Goal: Transaction & Acquisition: Purchase product/service

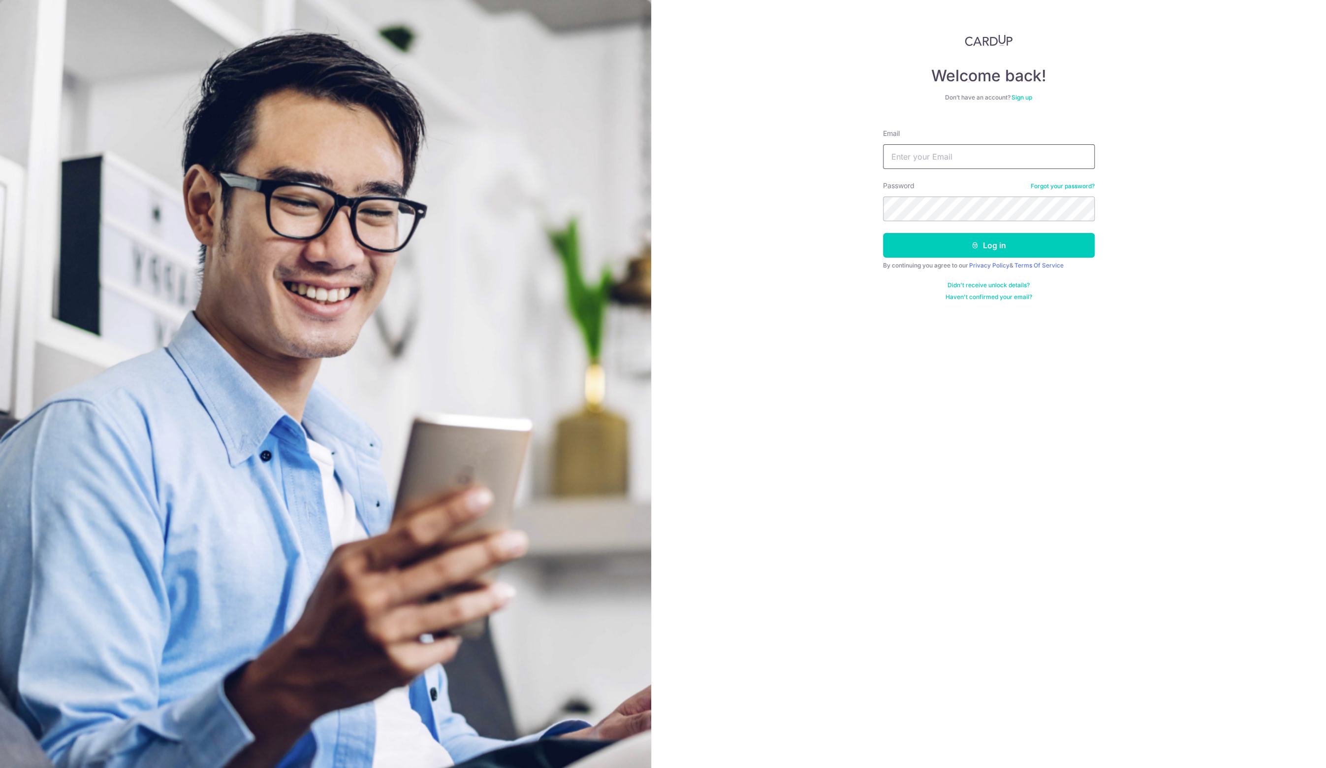
click at [940, 153] on input "Email" at bounding box center [989, 156] width 212 height 25
type input "[EMAIL_ADDRESS][DOMAIN_NAME]"
click at [1010, 249] on button "Log in" at bounding box center [989, 245] width 212 height 25
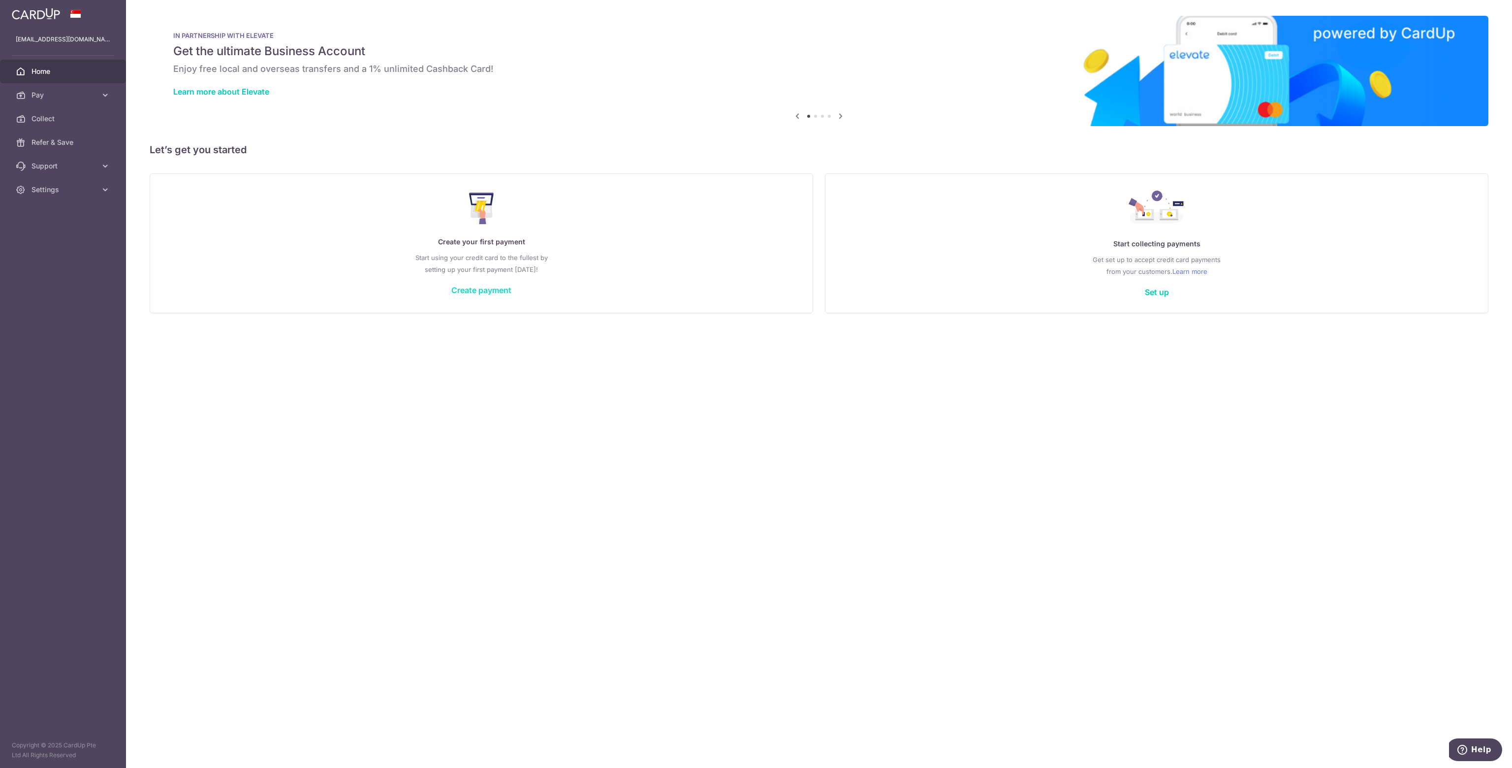
click at [488, 287] on link "Create payment" at bounding box center [481, 290] width 60 height 10
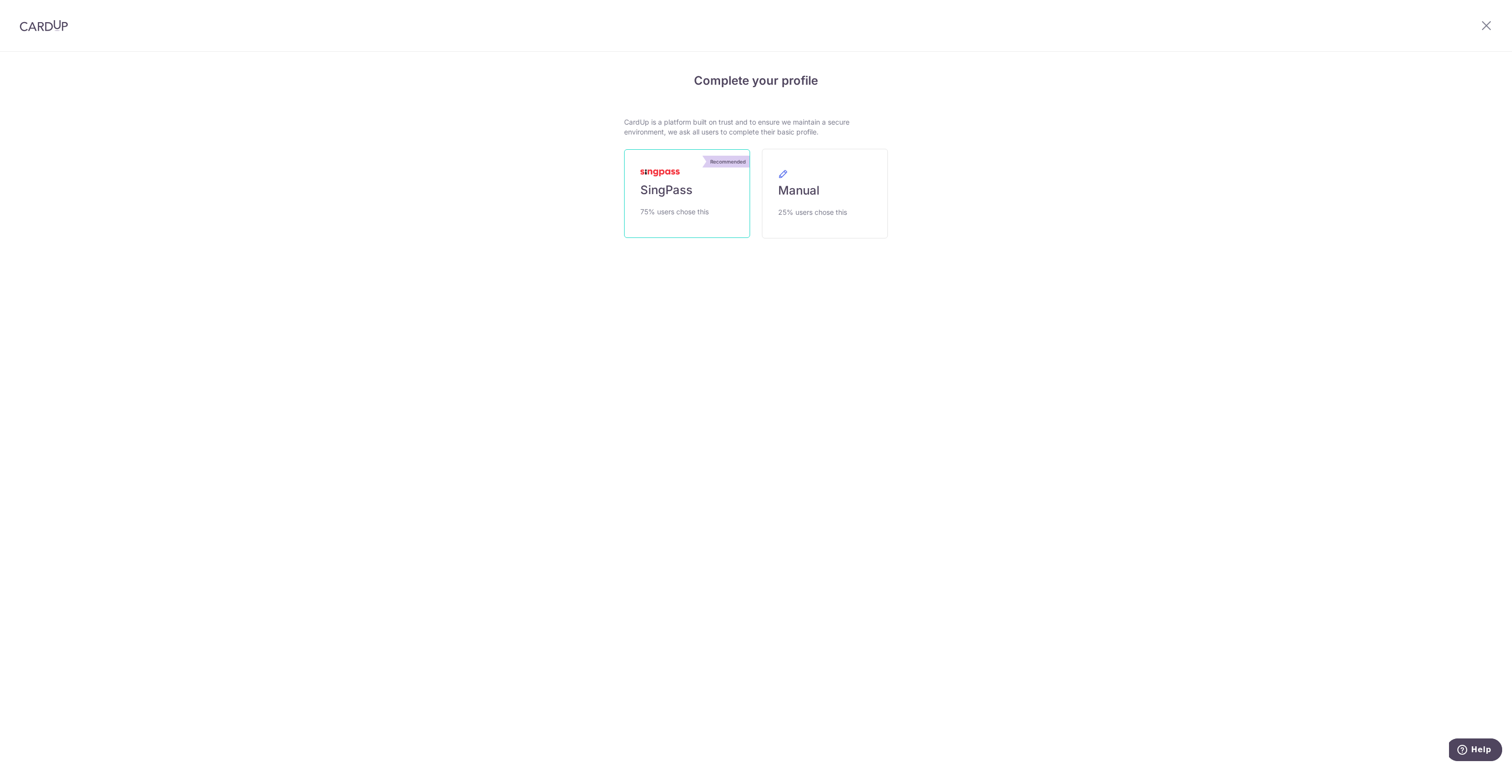
click at [687, 192] on span "SingPass" at bounding box center [667, 190] width 52 height 16
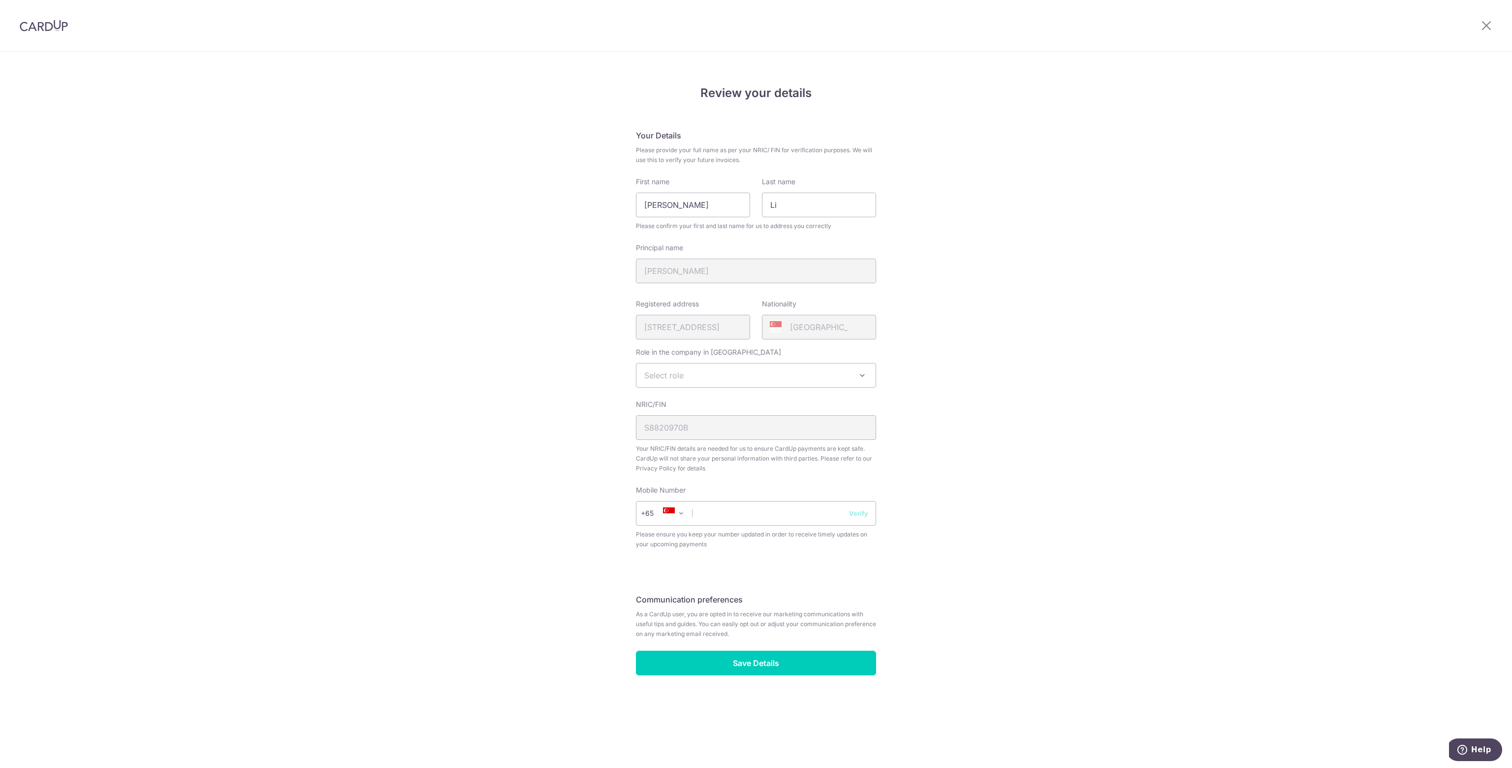
click at [746, 376] on span "Select role" at bounding box center [756, 375] width 239 height 24
select select "director"
click at [711, 517] on input "text" at bounding box center [756, 513] width 240 height 25
type input "84842316"
click at [787, 663] on input "Save Details" at bounding box center [756, 662] width 240 height 25
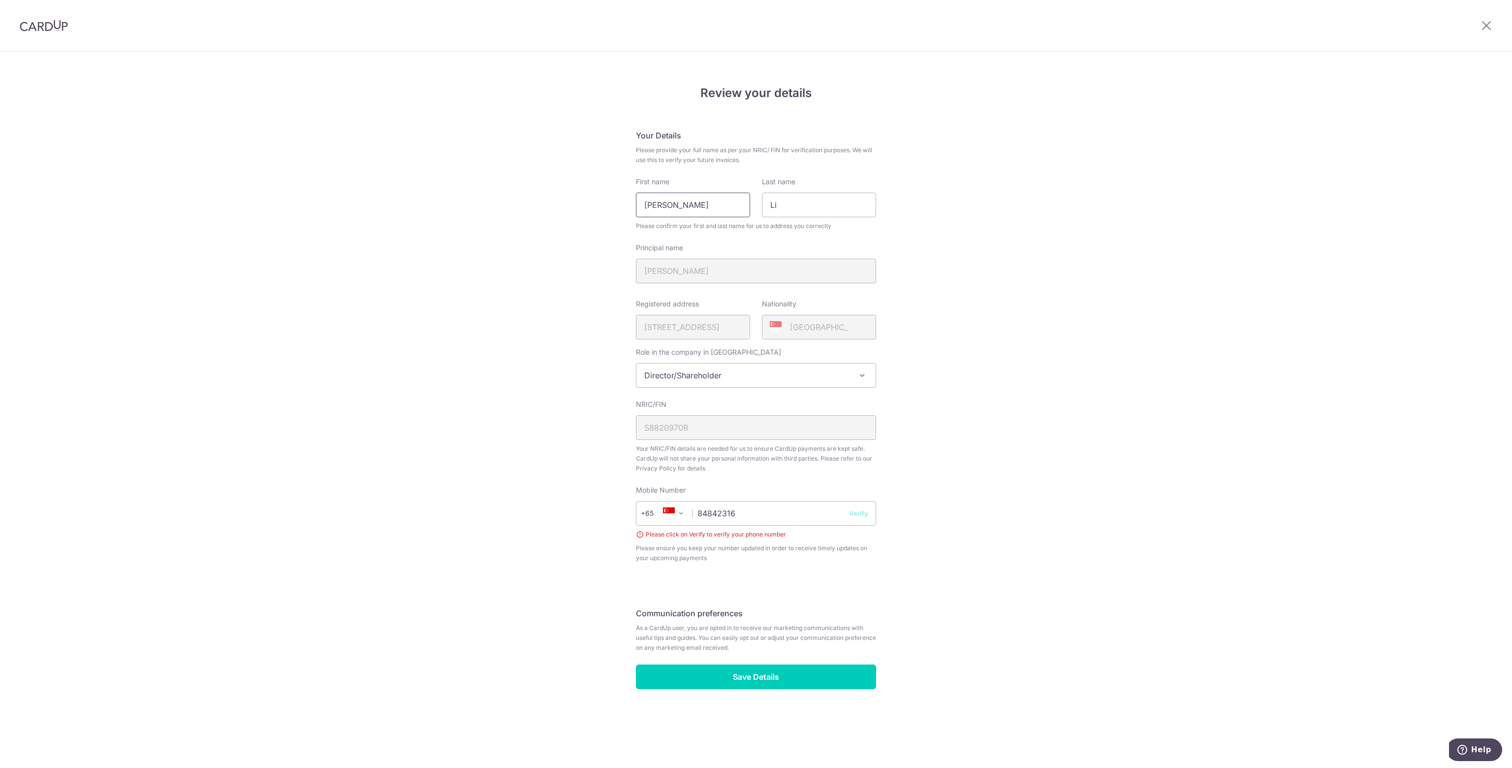
drag, startPoint x: 705, startPoint y: 206, endPoint x: 600, endPoint y: 200, distance: 104.5
click at [600, 200] on div "Review your details Your Details Please provide your full name as per your NRIC…" at bounding box center [756, 409] width 1512 height 715
click at [594, 206] on div "Review your details Your Details Please provide your full name as per your NRIC…" at bounding box center [756, 409] width 1512 height 715
click at [861, 517] on button "Verify" at bounding box center [858, 513] width 19 height 10
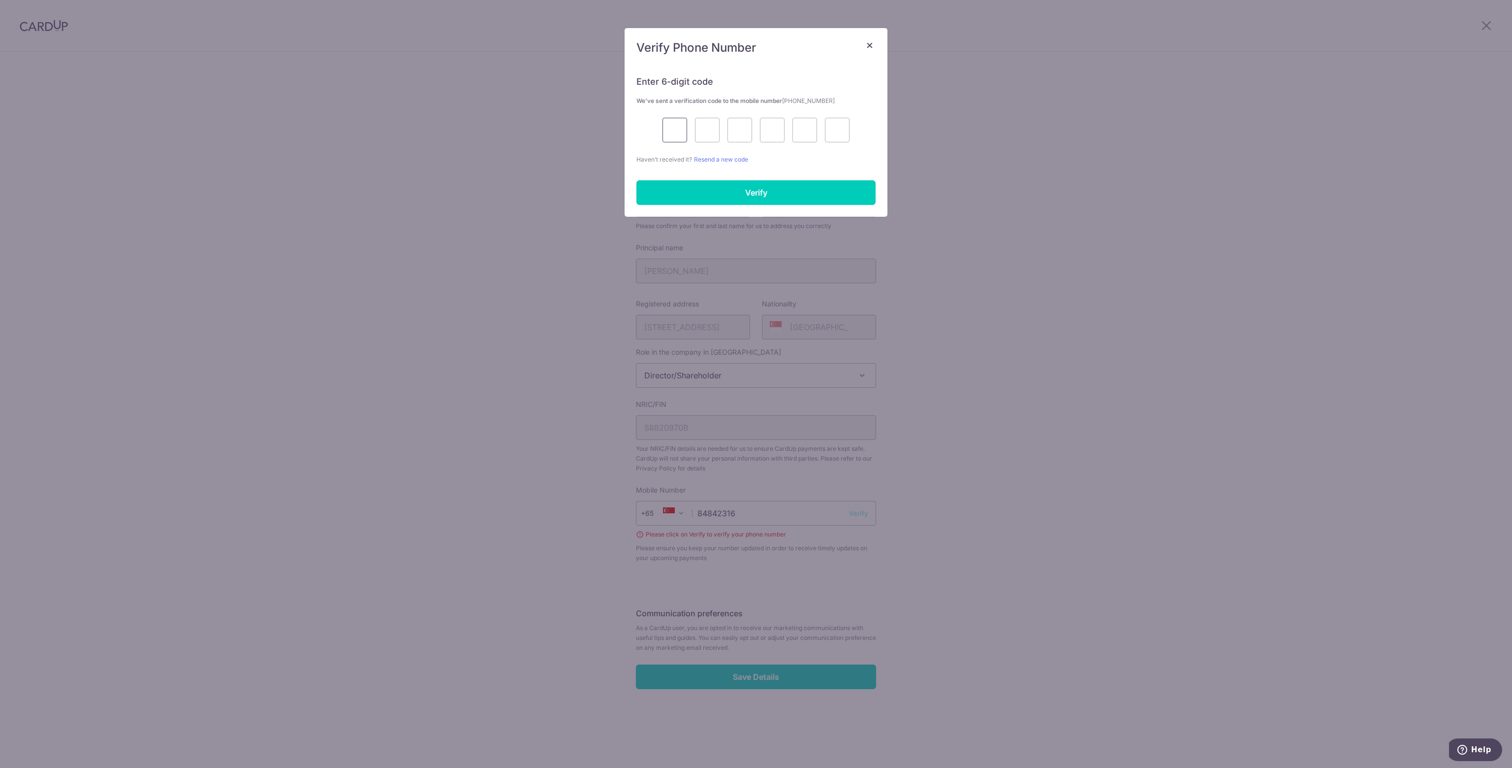
click at [674, 135] on input "text" at bounding box center [675, 130] width 25 height 25
type input "3"
type input "7"
type input "4"
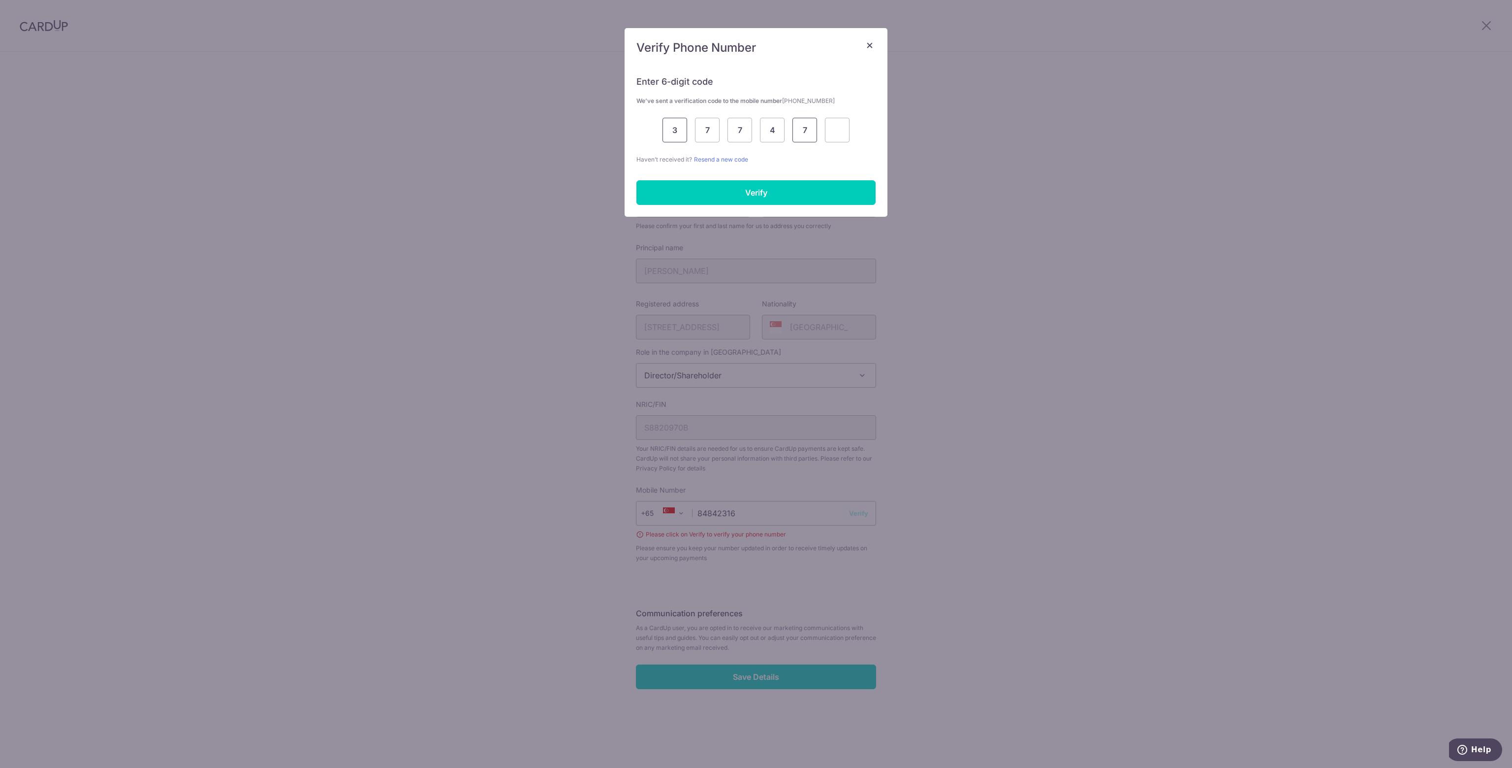
type input "7"
type input "0"
click at [745, 188] on input "Verify" at bounding box center [756, 192] width 239 height 25
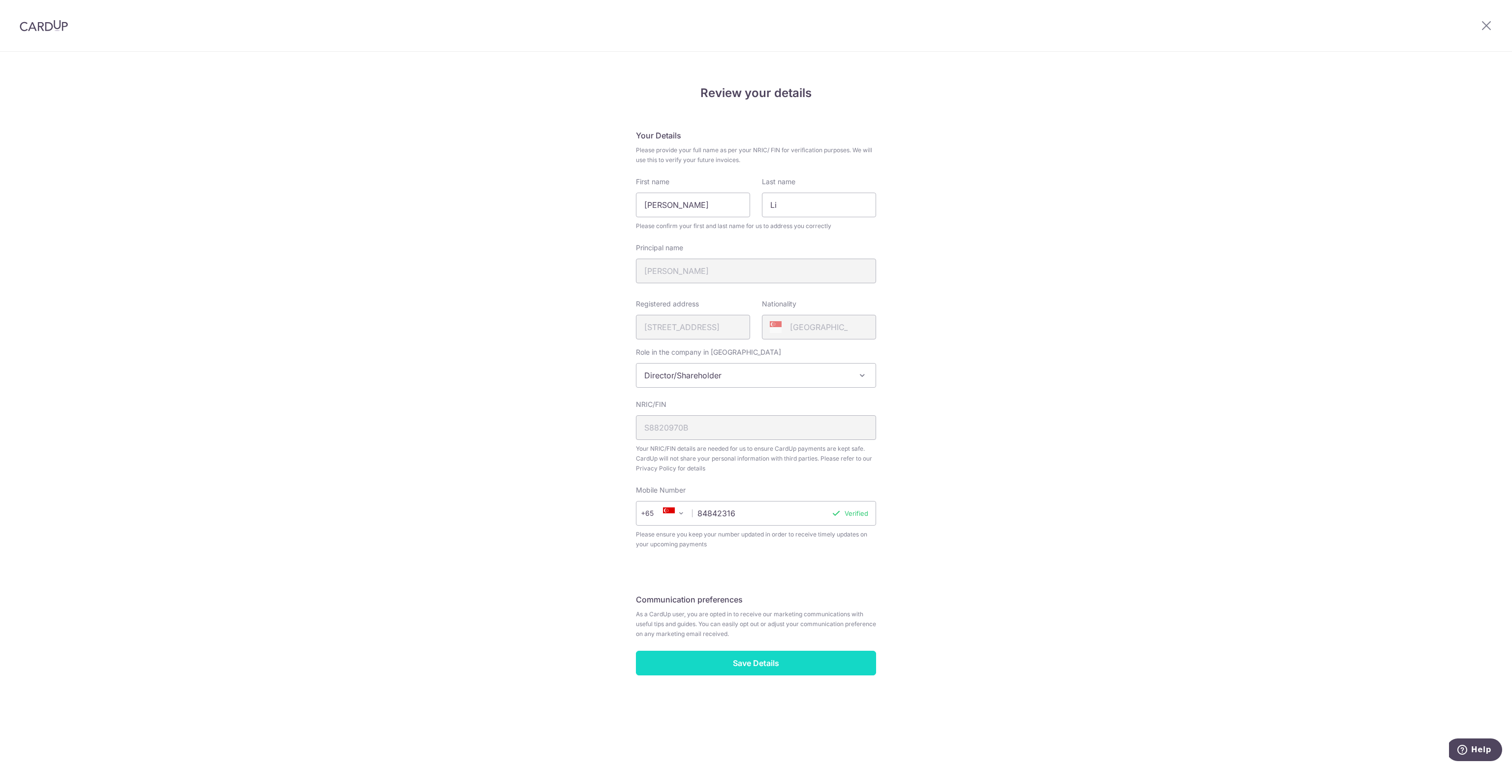
click at [744, 654] on input "Save Details" at bounding box center [756, 662] width 240 height 25
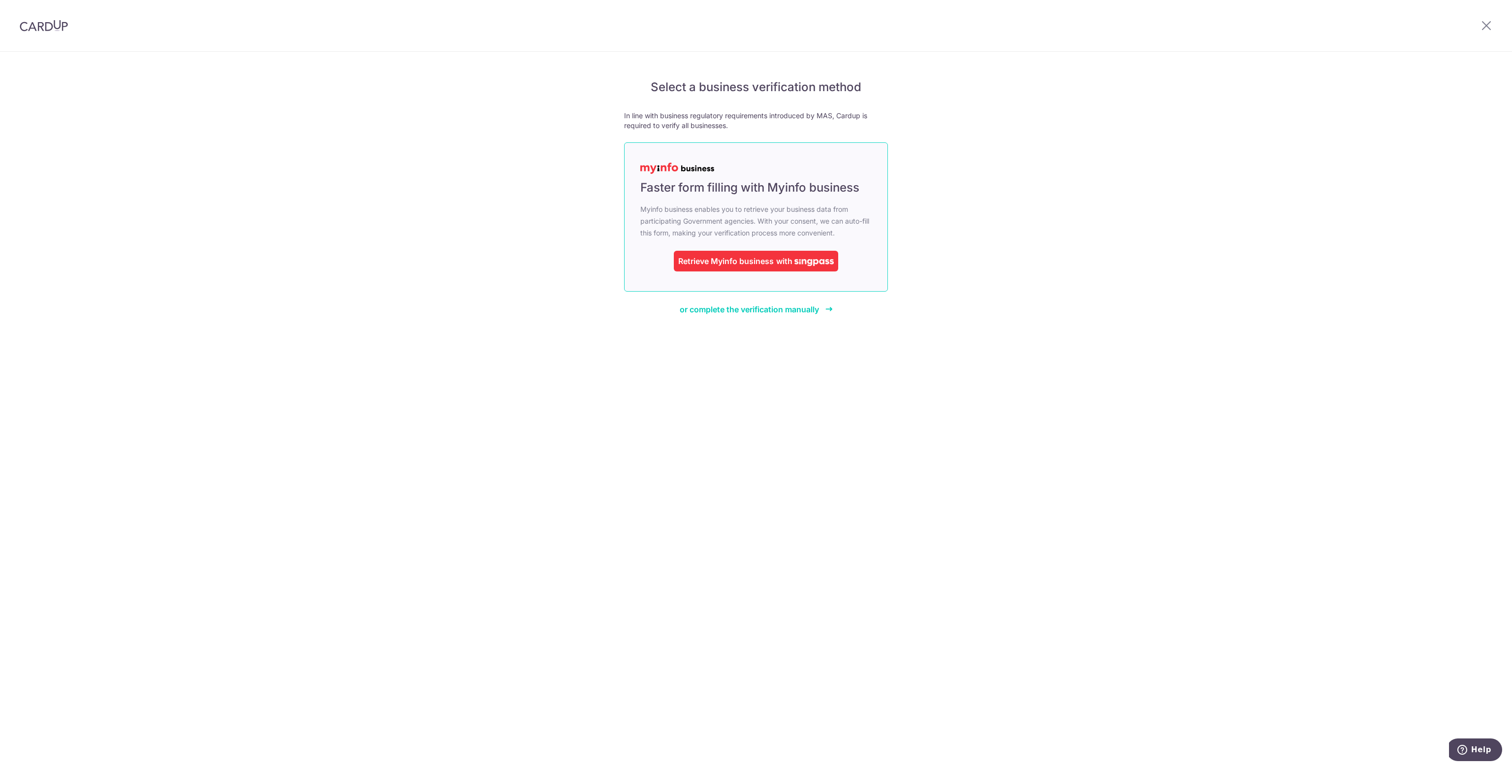
click at [801, 259] on img at bounding box center [814, 262] width 39 height 7
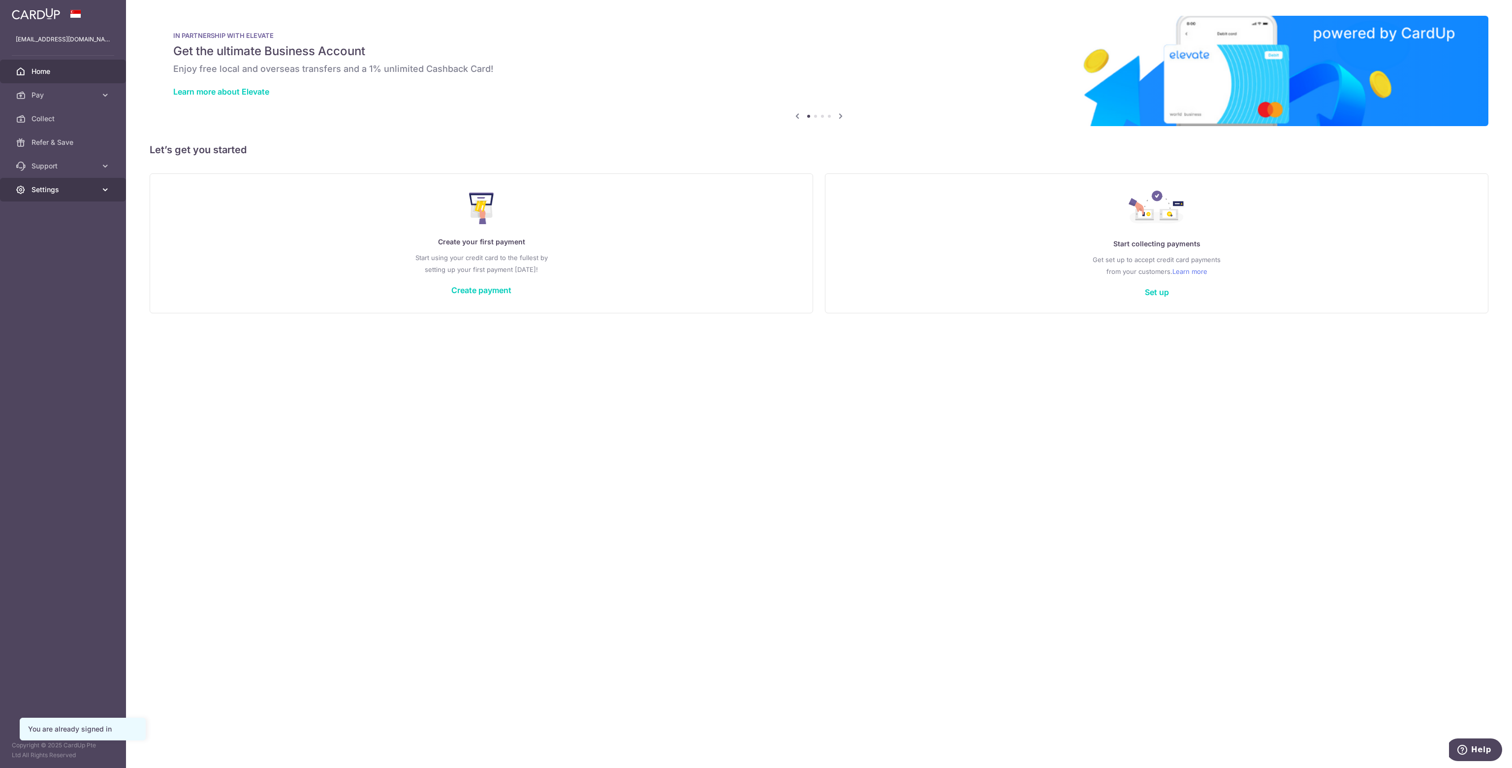
click at [62, 193] on span "Settings" at bounding box center [64, 190] width 65 height 10
click at [50, 236] on span "Logout" at bounding box center [64, 237] width 65 height 10
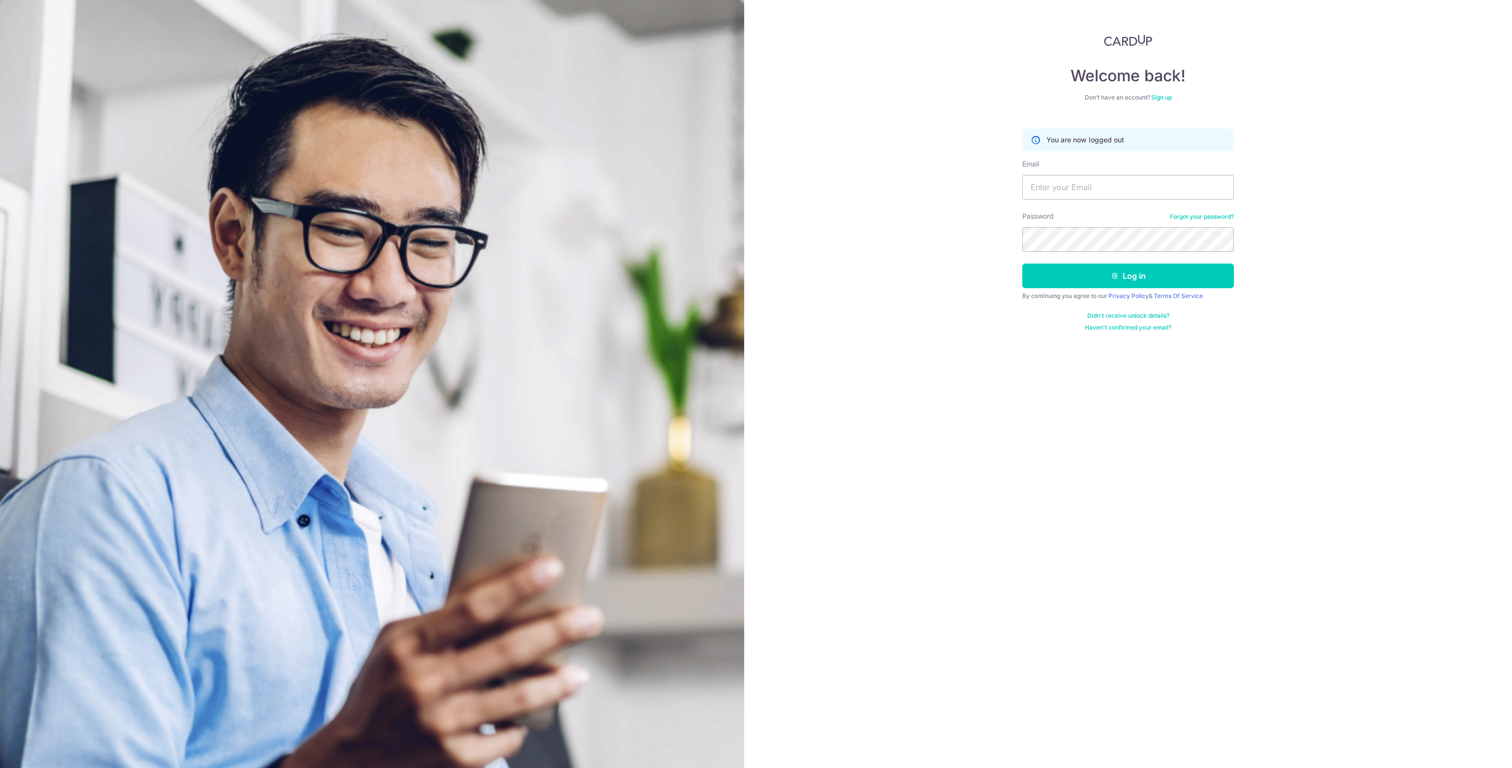
click at [1167, 92] on div "Welcome back! Don’t have an account? Sign up You are now logged out Email Passw…" at bounding box center [1129, 182] width 212 height 297
click at [1164, 94] on link "Sign up" at bounding box center [1162, 97] width 21 height 7
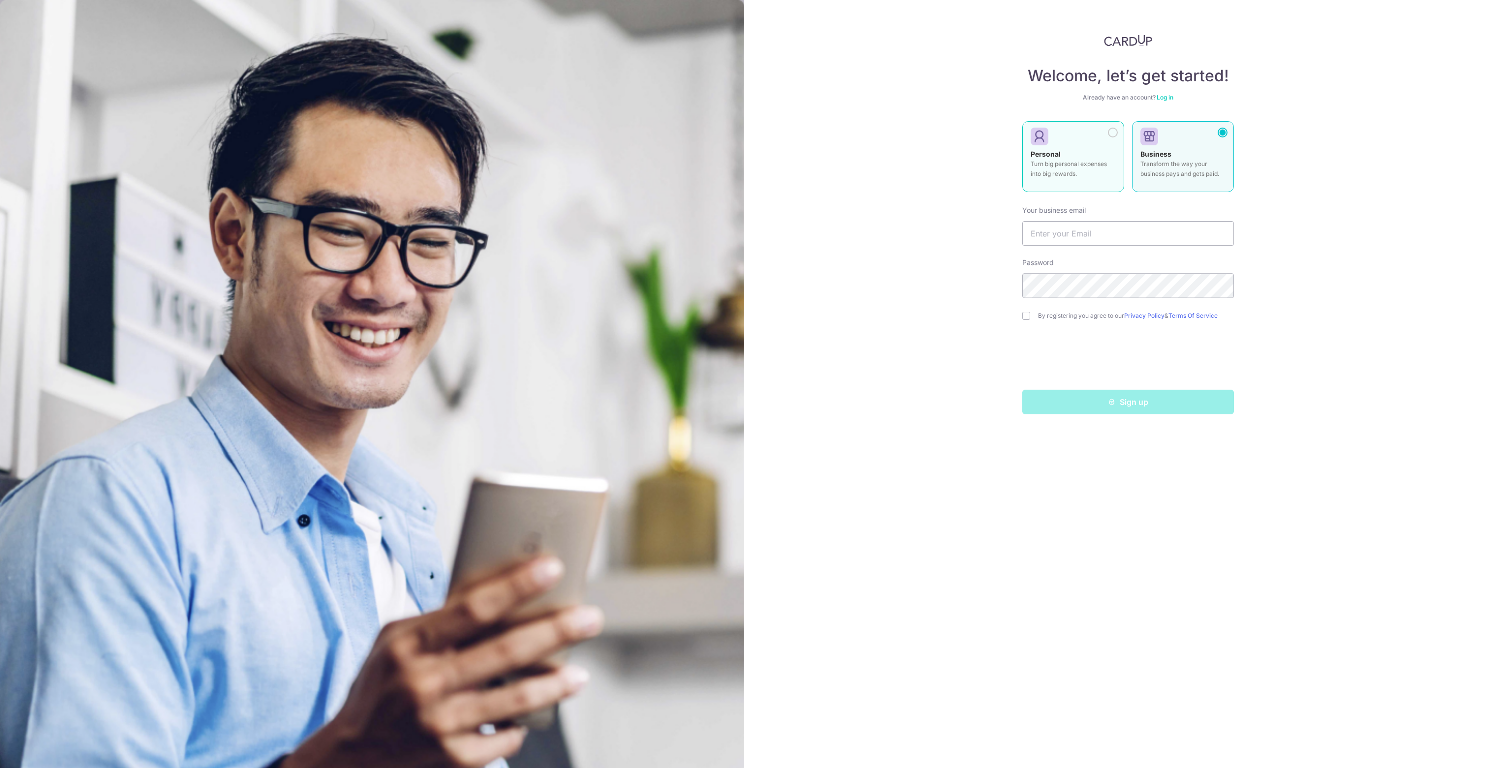
click at [1057, 146] on label "Personal Turn big personal expenses into big rewards." at bounding box center [1074, 156] width 102 height 71
click at [1077, 231] on input "text" at bounding box center [1129, 233] width 212 height 25
type input "[PERSON_NAME][EMAIL_ADDRESS][DOMAIN_NAME]"
click at [1024, 314] on input "checkbox" at bounding box center [1027, 316] width 8 height 8
checkbox input "true"
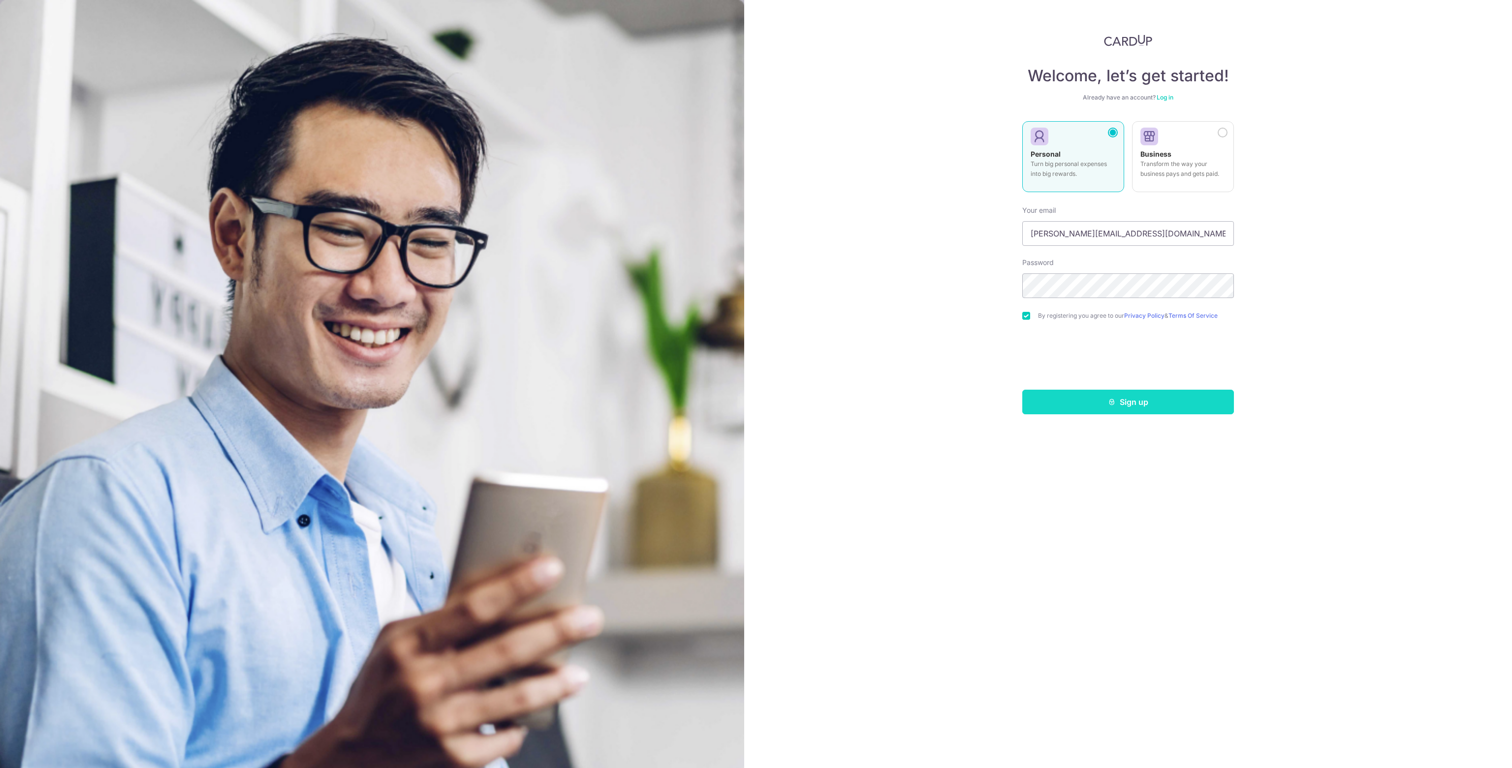
click at [1125, 401] on button "Sign up" at bounding box center [1129, 401] width 212 height 25
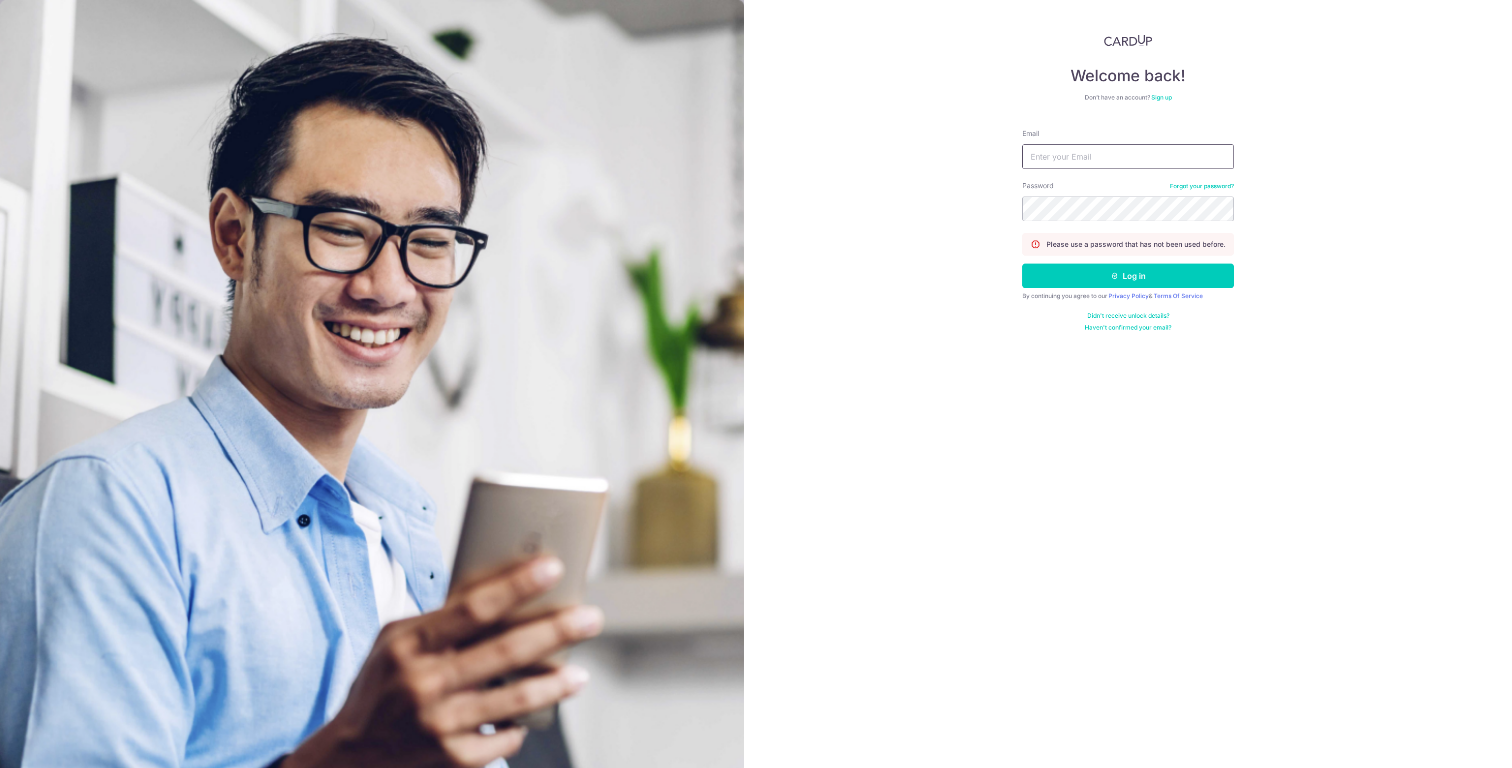
click at [1068, 160] on input "Email" at bounding box center [1129, 156] width 212 height 25
type input "[PERSON_NAME][EMAIL_ADDRESS][DOMAIN_NAME]"
click at [1109, 276] on button "Log in" at bounding box center [1129, 275] width 212 height 25
